Goal: Task Accomplishment & Management: Use online tool/utility

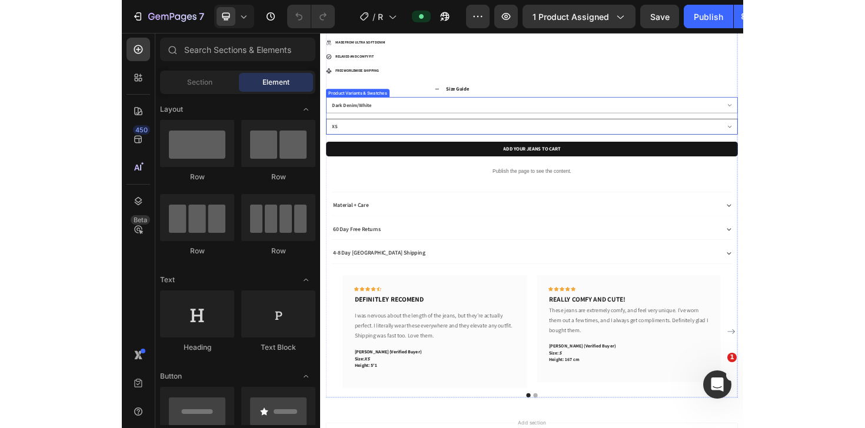
scroll to position [719, 0]
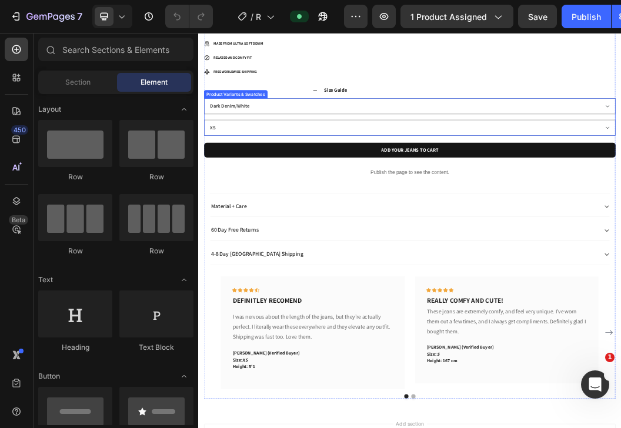
click at [262, 170] on div "Dark Denim/White Light Denim/White Black/Red Dark Denim/Yellow XS S M L XL" at bounding box center [551, 173] width 687 height 62
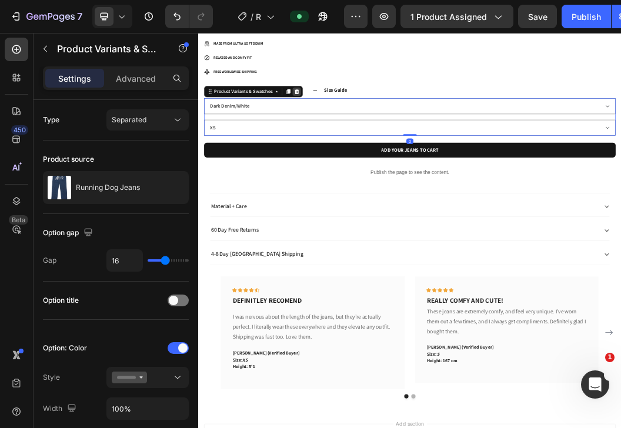
click at [361, 132] on icon at bounding box center [362, 130] width 9 height 9
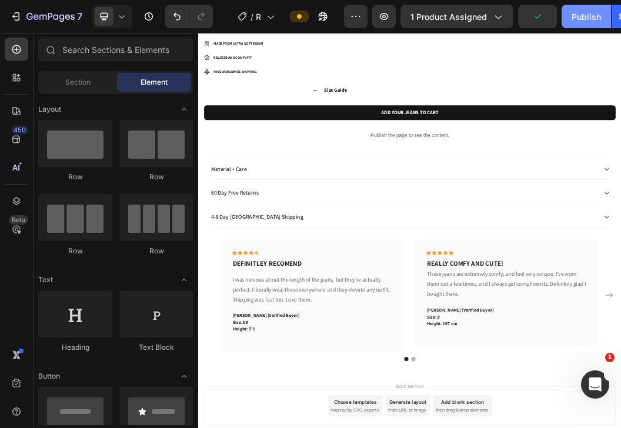
click at [568, 12] on button "Publish" at bounding box center [586, 17] width 49 height 24
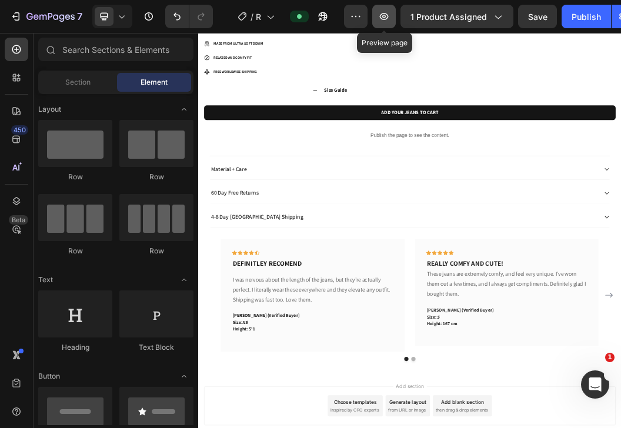
click at [386, 19] on icon "button" at bounding box center [384, 17] width 12 height 12
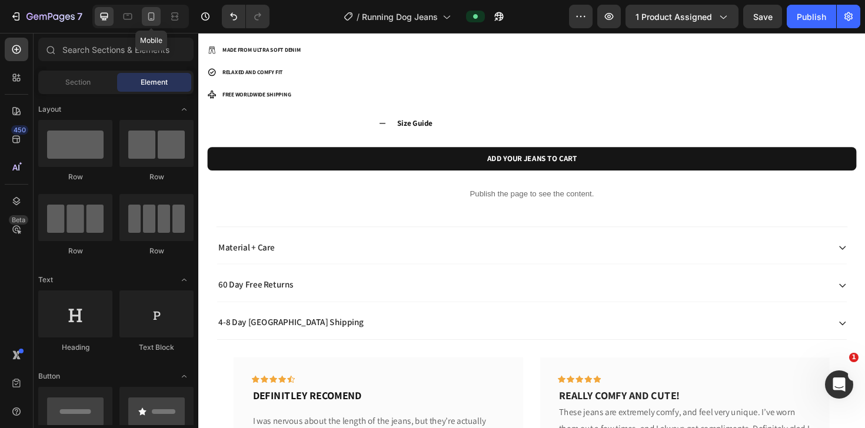
click at [152, 19] on icon at bounding box center [151, 16] width 6 height 8
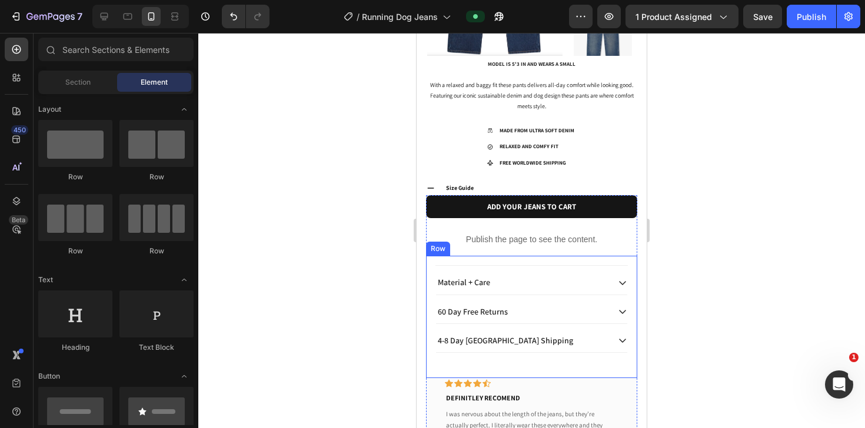
scroll to position [436, 0]
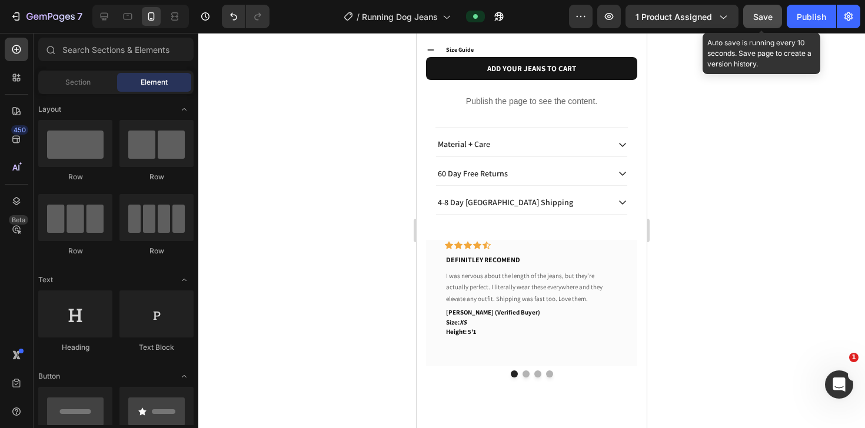
click at [621, 22] on div "Save" at bounding box center [762, 17] width 19 height 12
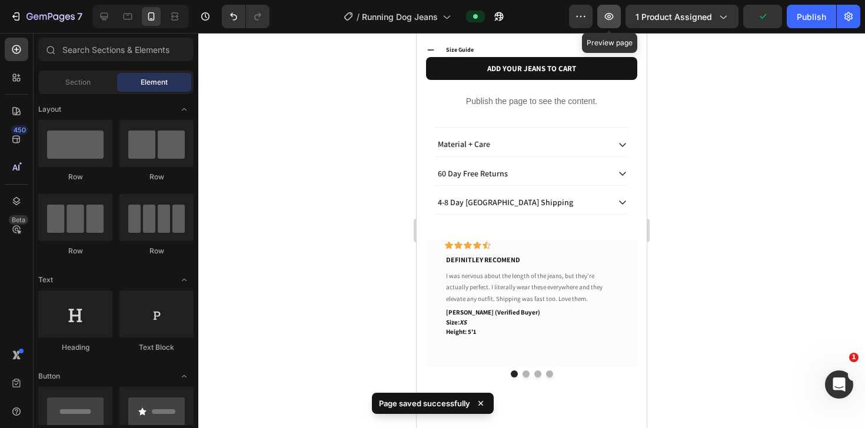
click at [606, 20] on icon "button" at bounding box center [609, 17] width 12 height 12
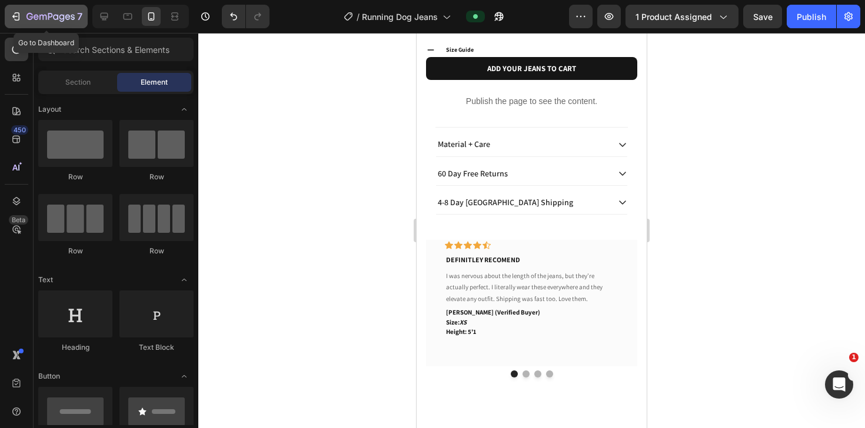
click at [19, 17] on icon "button" at bounding box center [17, 16] width 5 height 8
